Goal: Task Accomplishment & Management: Complete application form

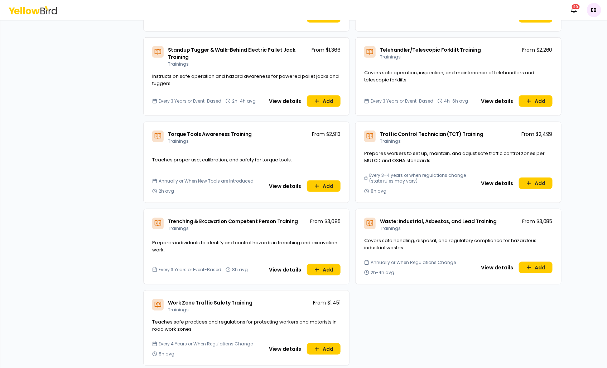
scroll to position [2402, 0]
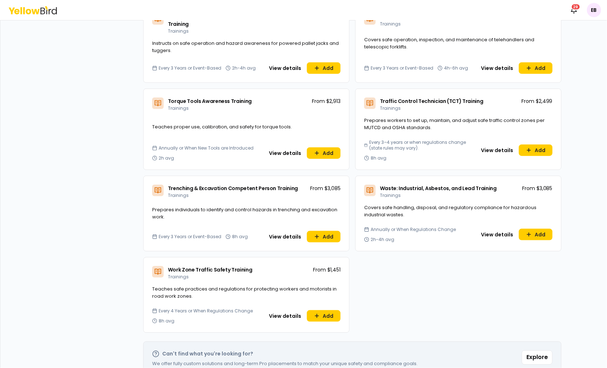
drag, startPoint x: 533, startPoint y: 339, endPoint x: 515, endPoint y: 349, distance: 20.7
click at [533, 350] on button "Explore" at bounding box center [537, 357] width 31 height 14
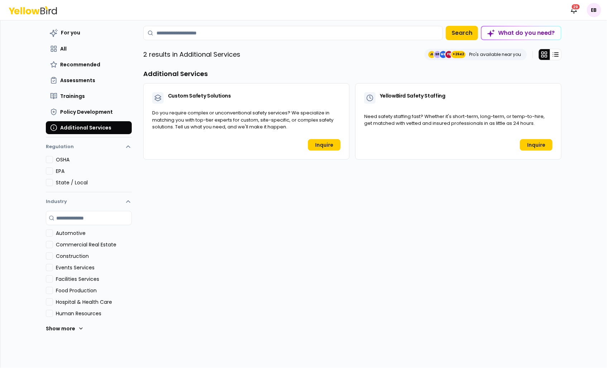
scroll to position [20, 0]
click at [88, 87] on div "For you All Recommended Assessments Trainings Policy Development Additional Ser…" at bounding box center [89, 80] width 86 height 108
click at [89, 92] on button "Trainings" at bounding box center [89, 96] width 86 height 13
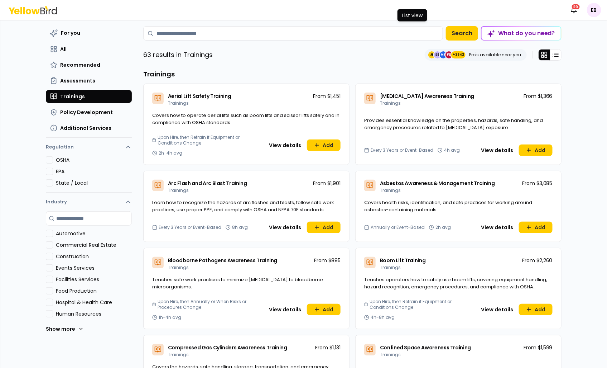
click at [547, 51] on button at bounding box center [544, 54] width 11 height 11
click at [554, 57] on line at bounding box center [554, 57] width 0 height 0
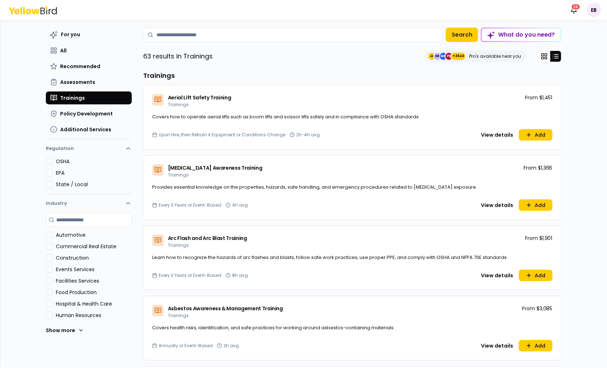
scroll to position [0, 0]
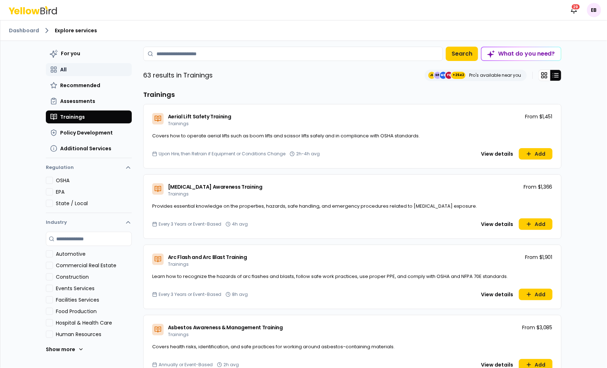
click at [73, 65] on button "All" at bounding box center [89, 69] width 86 height 13
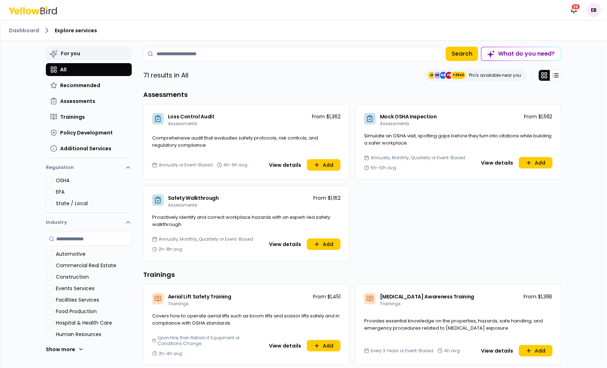
click at [83, 51] on button "For you" at bounding box center [89, 54] width 86 height 14
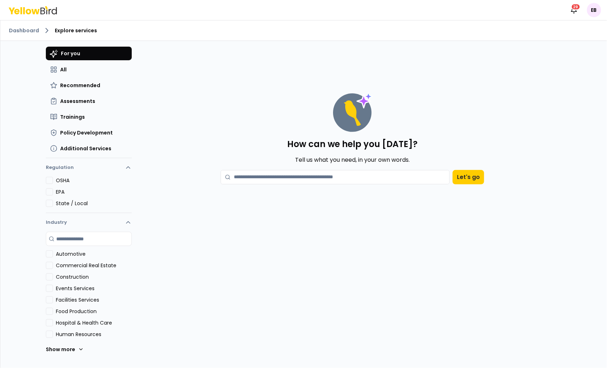
click at [82, 78] on div "For you All Recommended Assessments Trainings Policy Development Additional Ser…" at bounding box center [89, 101] width 86 height 108
click at [83, 88] on span "Recommended" at bounding box center [80, 85] width 40 height 7
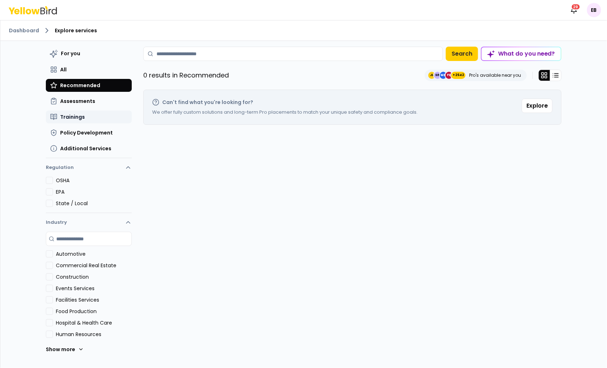
click at [76, 110] on button "Trainings" at bounding box center [89, 116] width 86 height 13
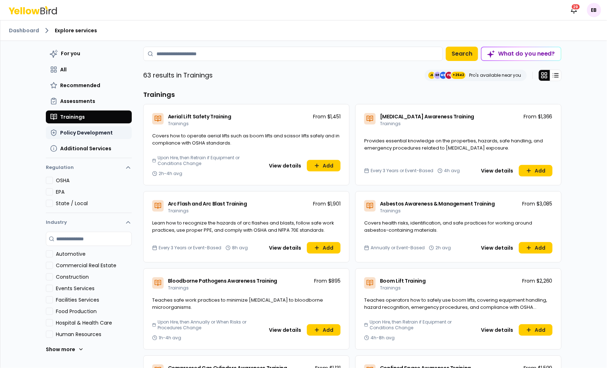
click at [79, 133] on span "Policy Development" at bounding box center [86, 132] width 53 height 7
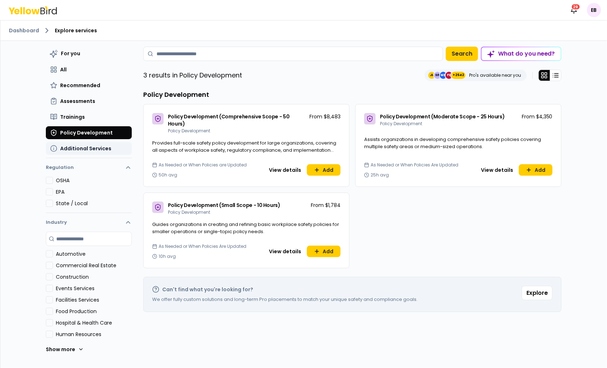
click at [81, 144] on button "Additional Services" at bounding box center [89, 148] width 86 height 13
